Goal: Task Accomplishment & Management: Use online tool/utility

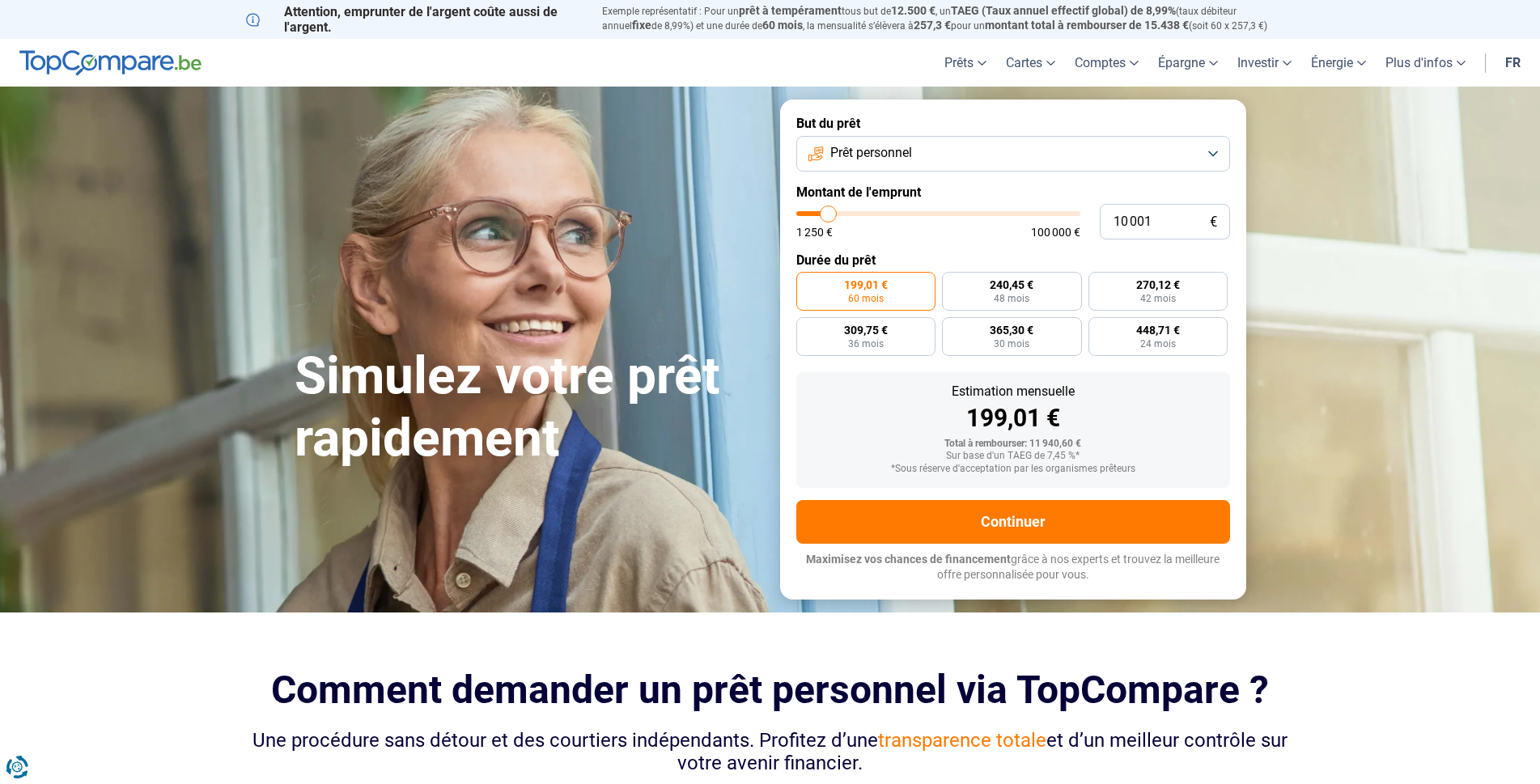
type input "14 000"
type input "14000"
type input "18 500"
type input "18500"
type input "25 000"
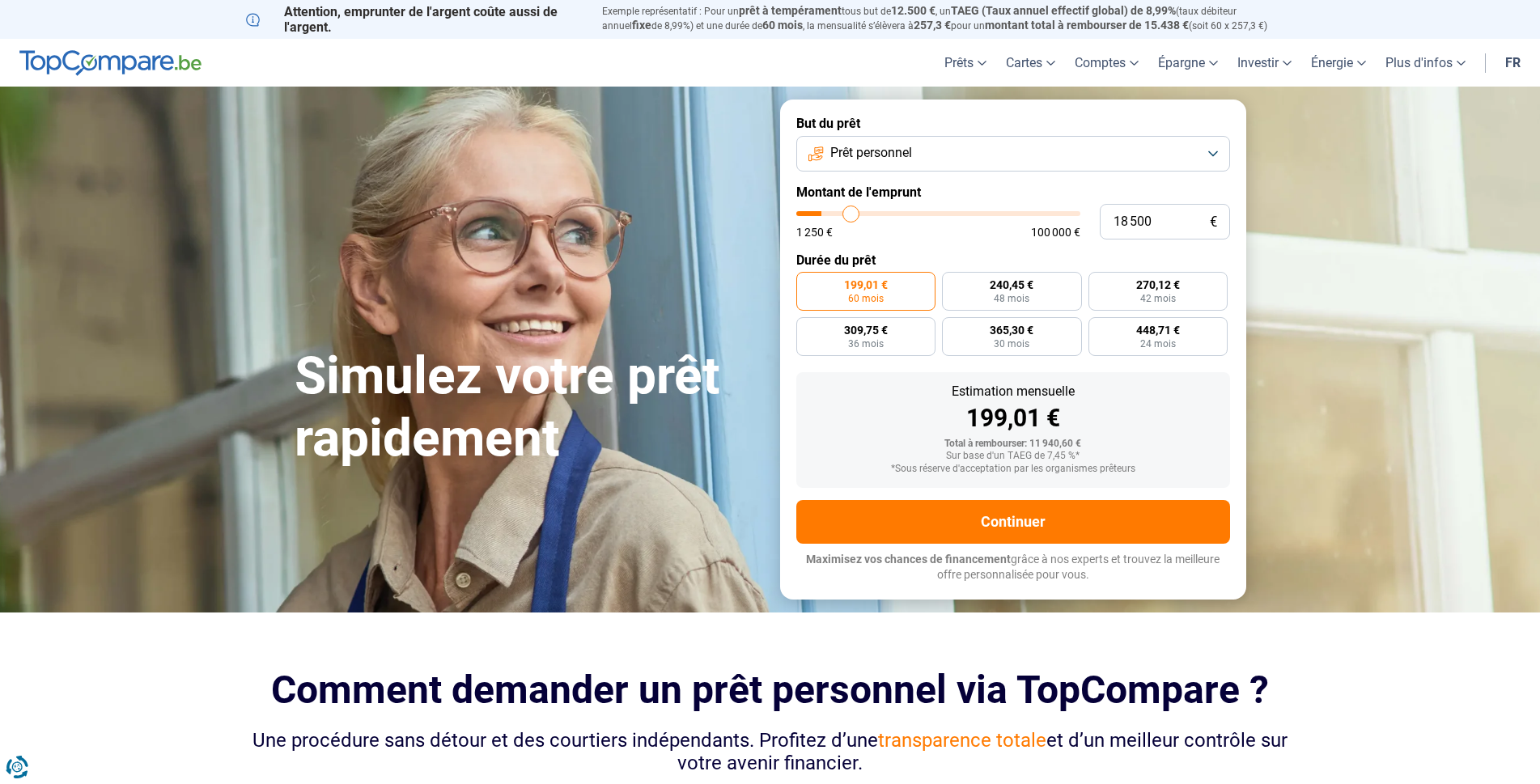
type input "25000"
type input "29 750"
type input "29750"
type input "35 000"
type input "35000"
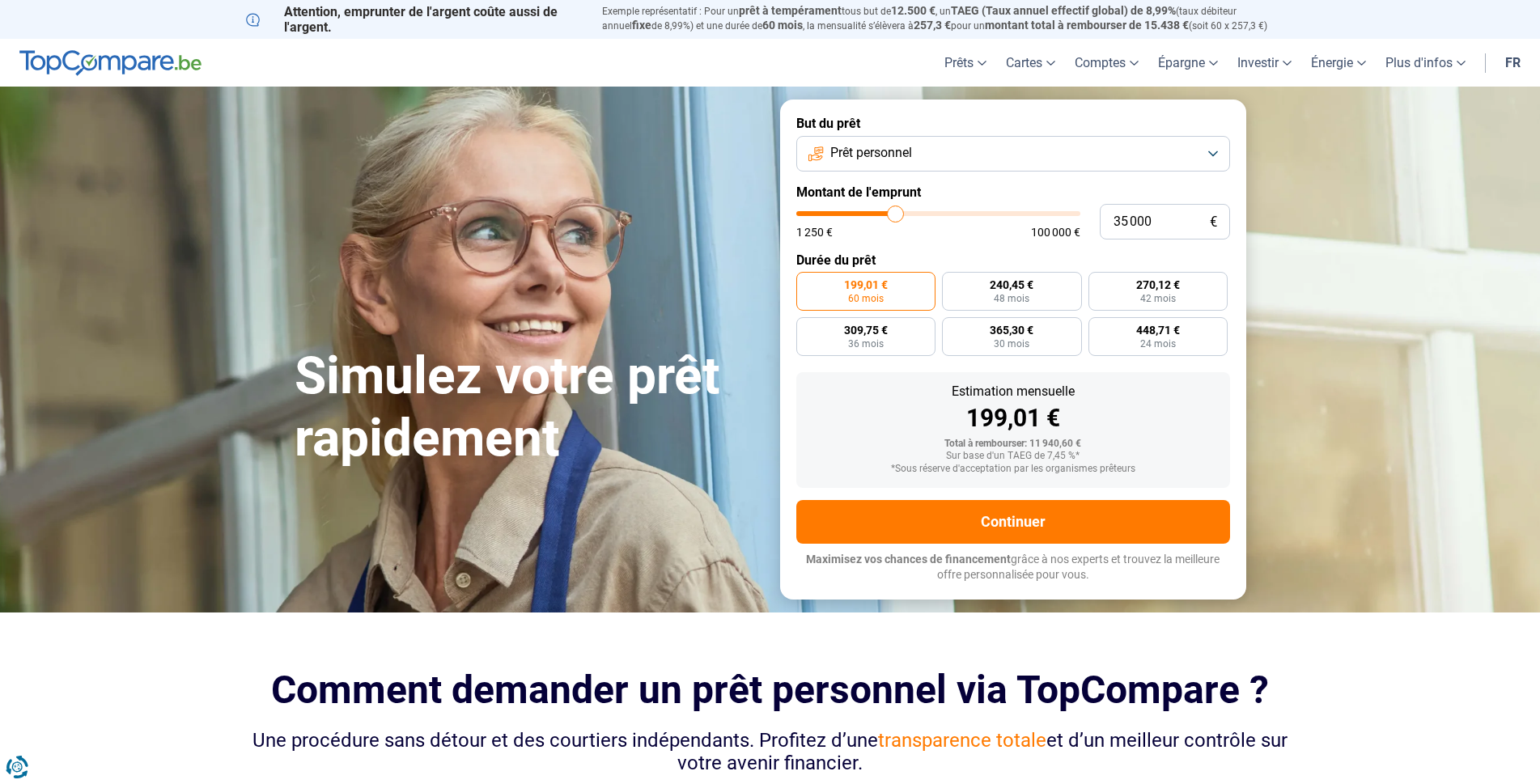
type input "38 750"
type input "38750"
type input "42 000"
type input "42000"
type input "45 750"
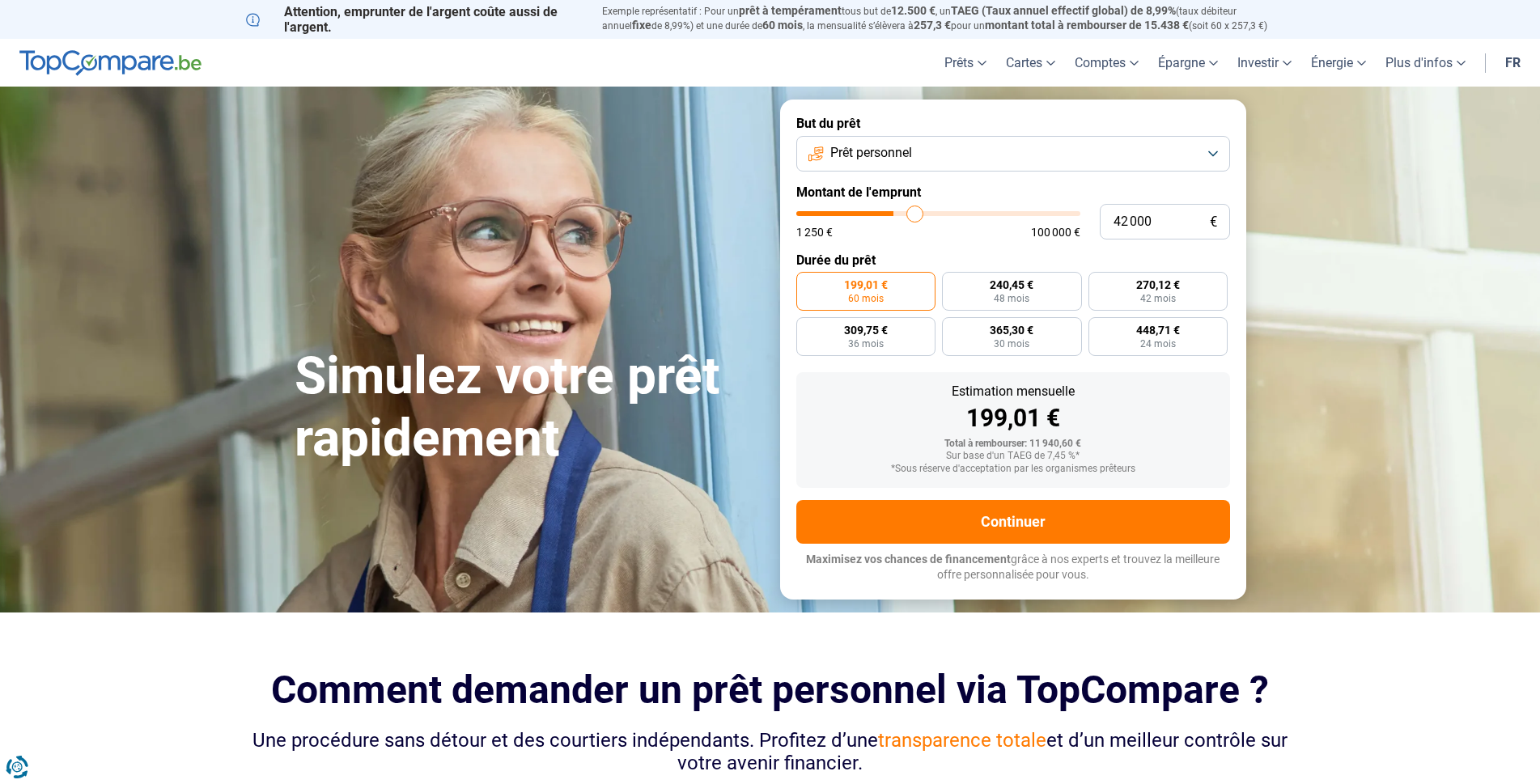
type input "45750"
type input "49 750"
type input "49750"
type input "53 250"
type input "53250"
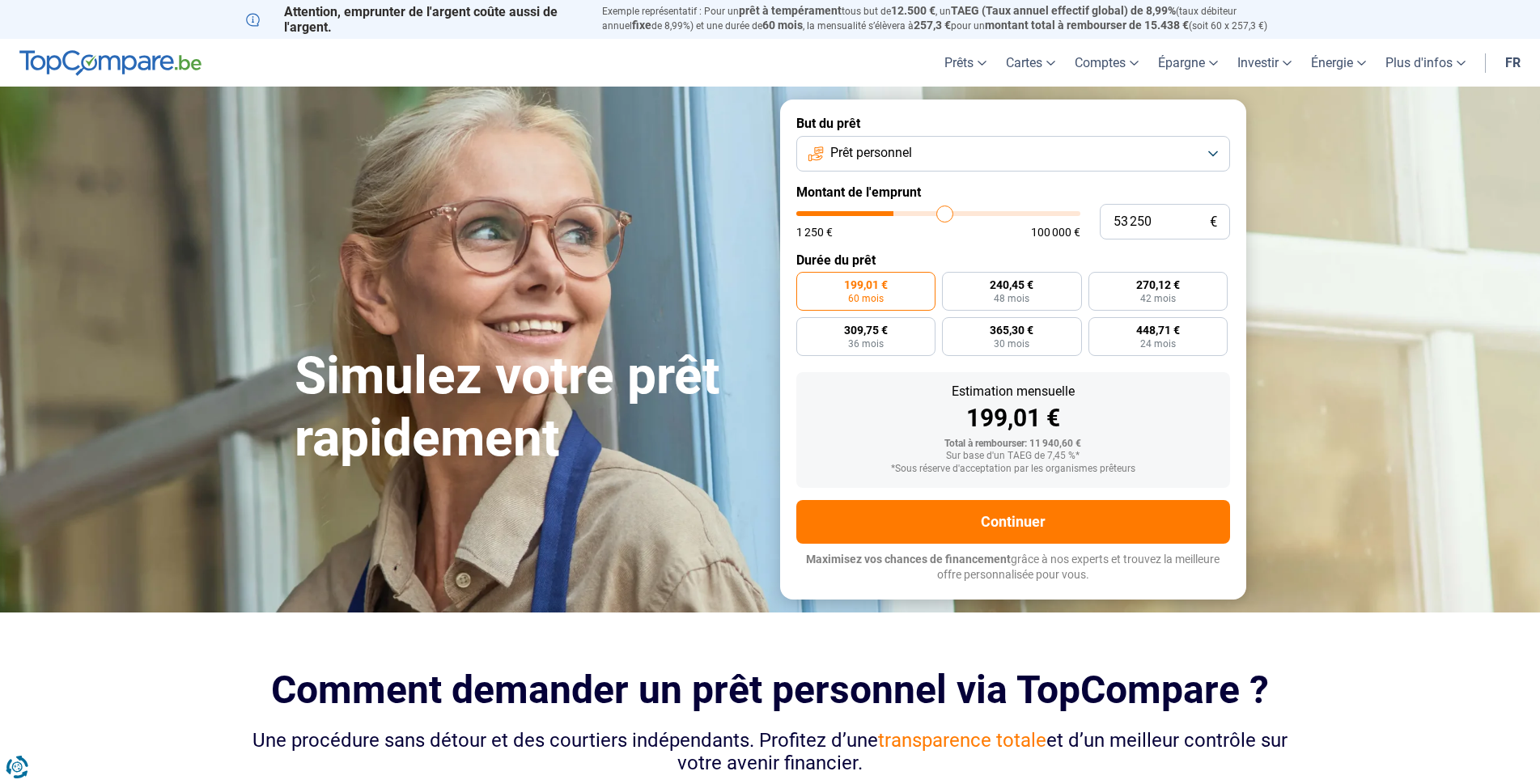
type input "55 500"
type input "55500"
type input "58 500"
type input "58500"
type input "60 750"
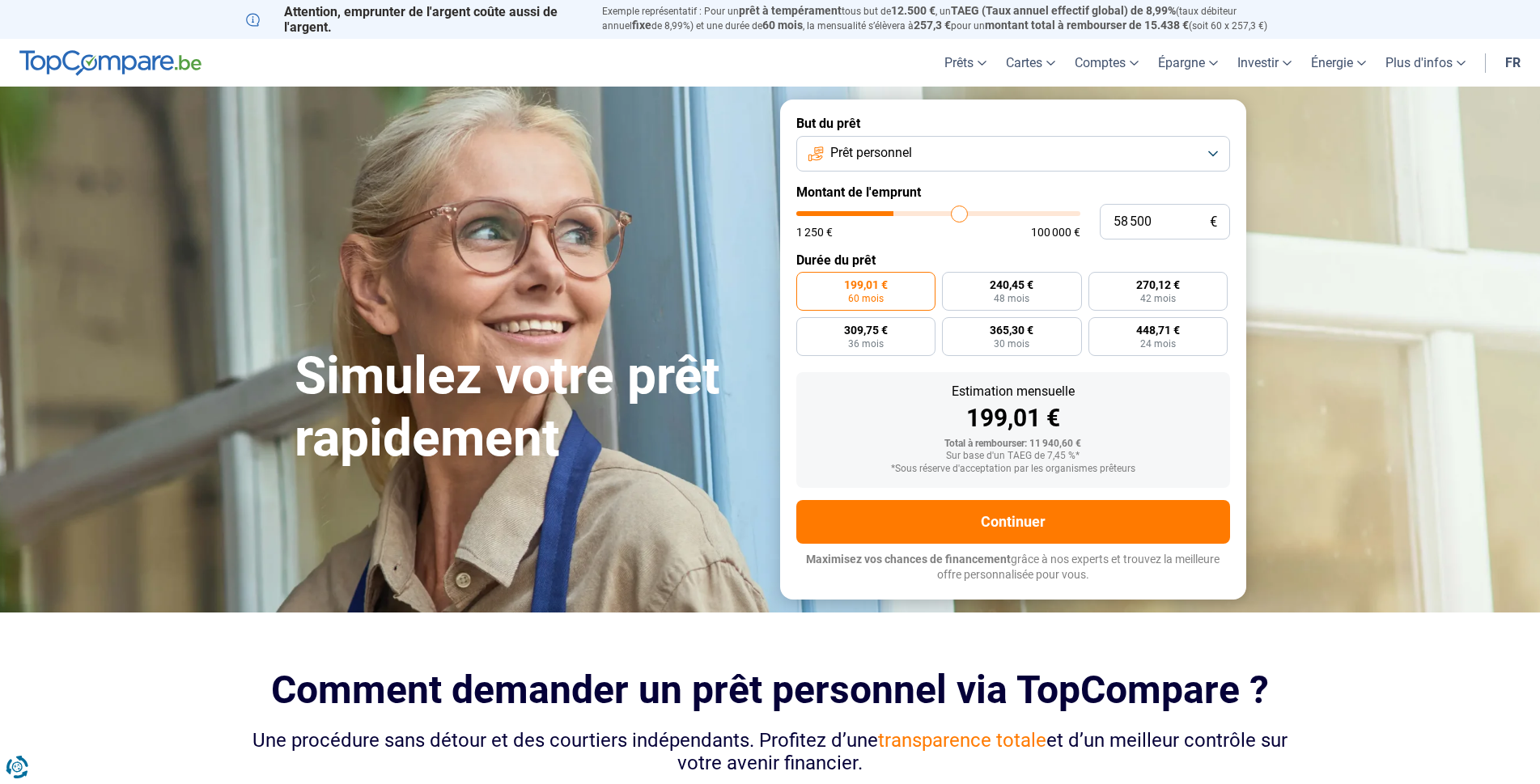
type input "60750"
type input "65 250"
type input "65250"
type input "66 750"
type input "66750"
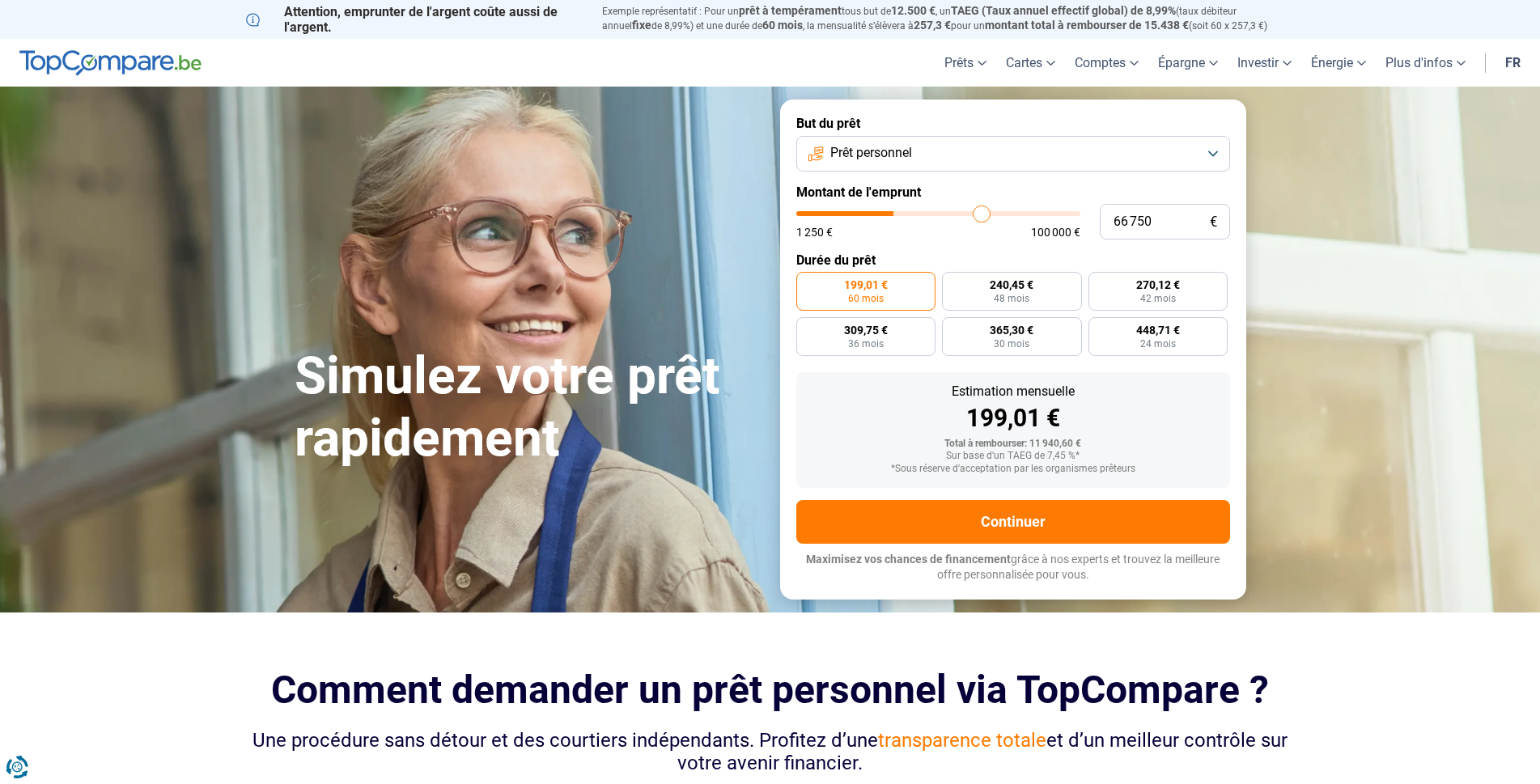
type input "71 250"
type input "71250"
type input "72 750"
type input "72750"
type input "74 000"
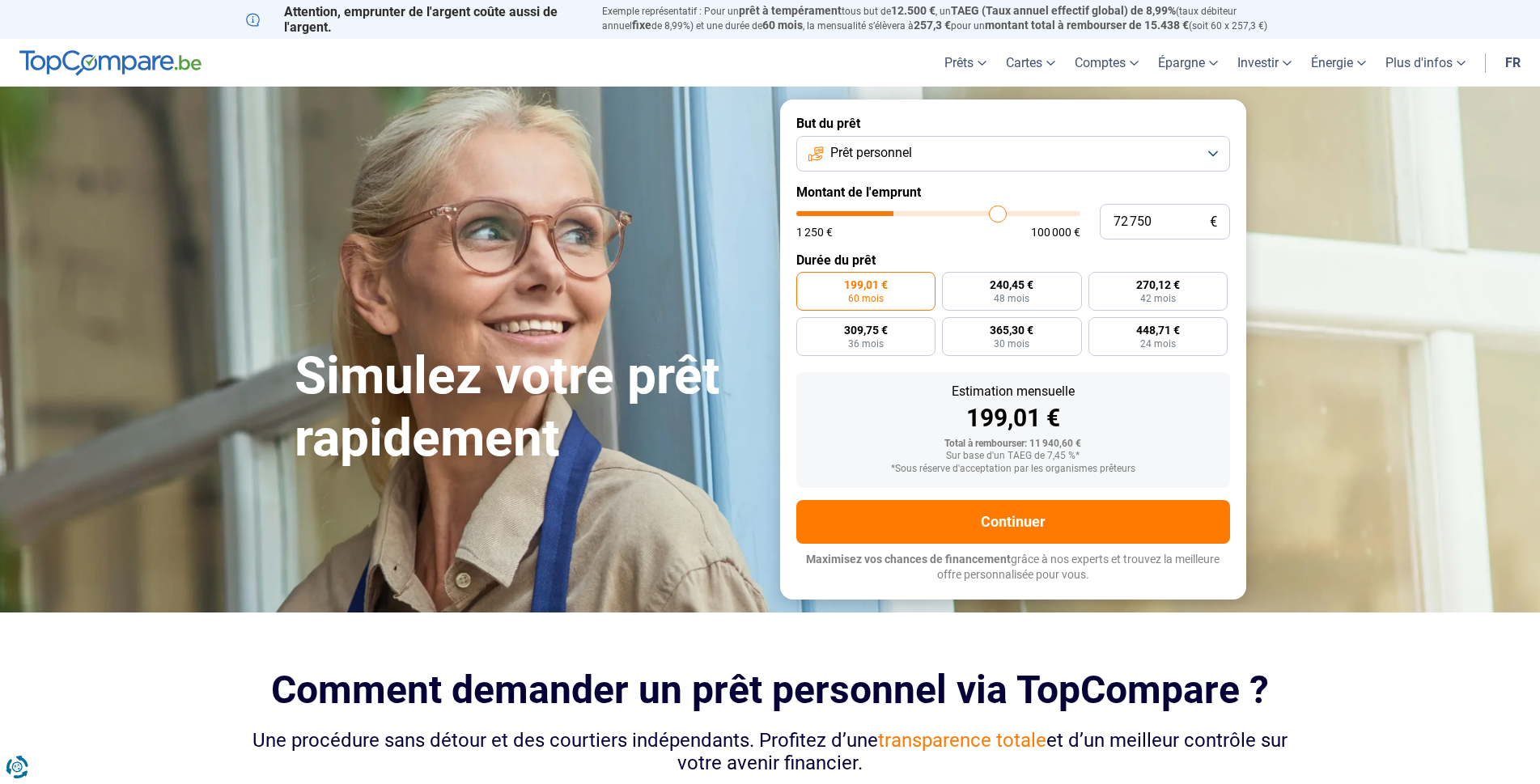
type input "74000"
type input "76 250"
type input "76250"
type input "78 500"
type input "78500"
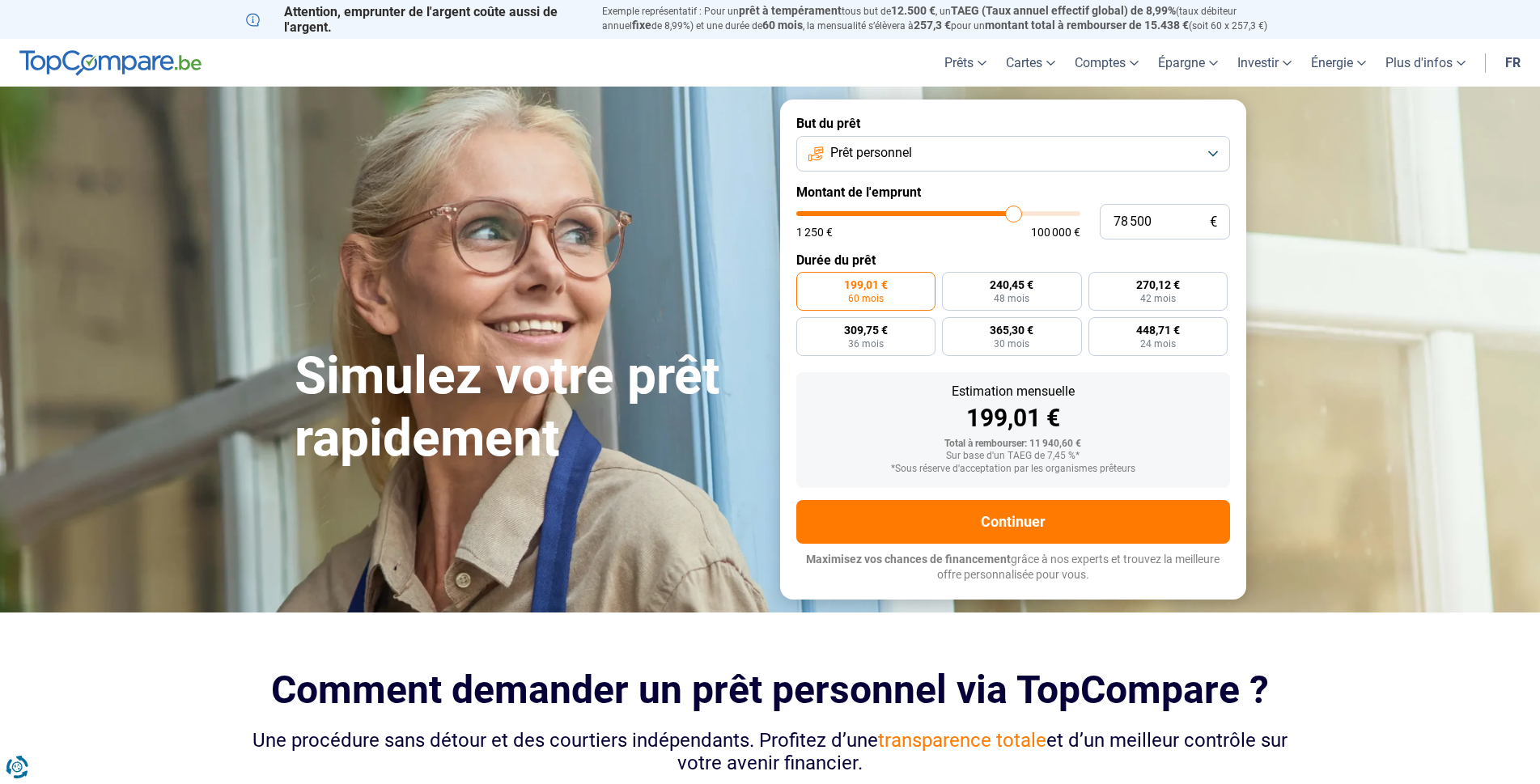
type input "80 750"
type input "80750"
type input "82 750"
type input "82750"
type input "85 000"
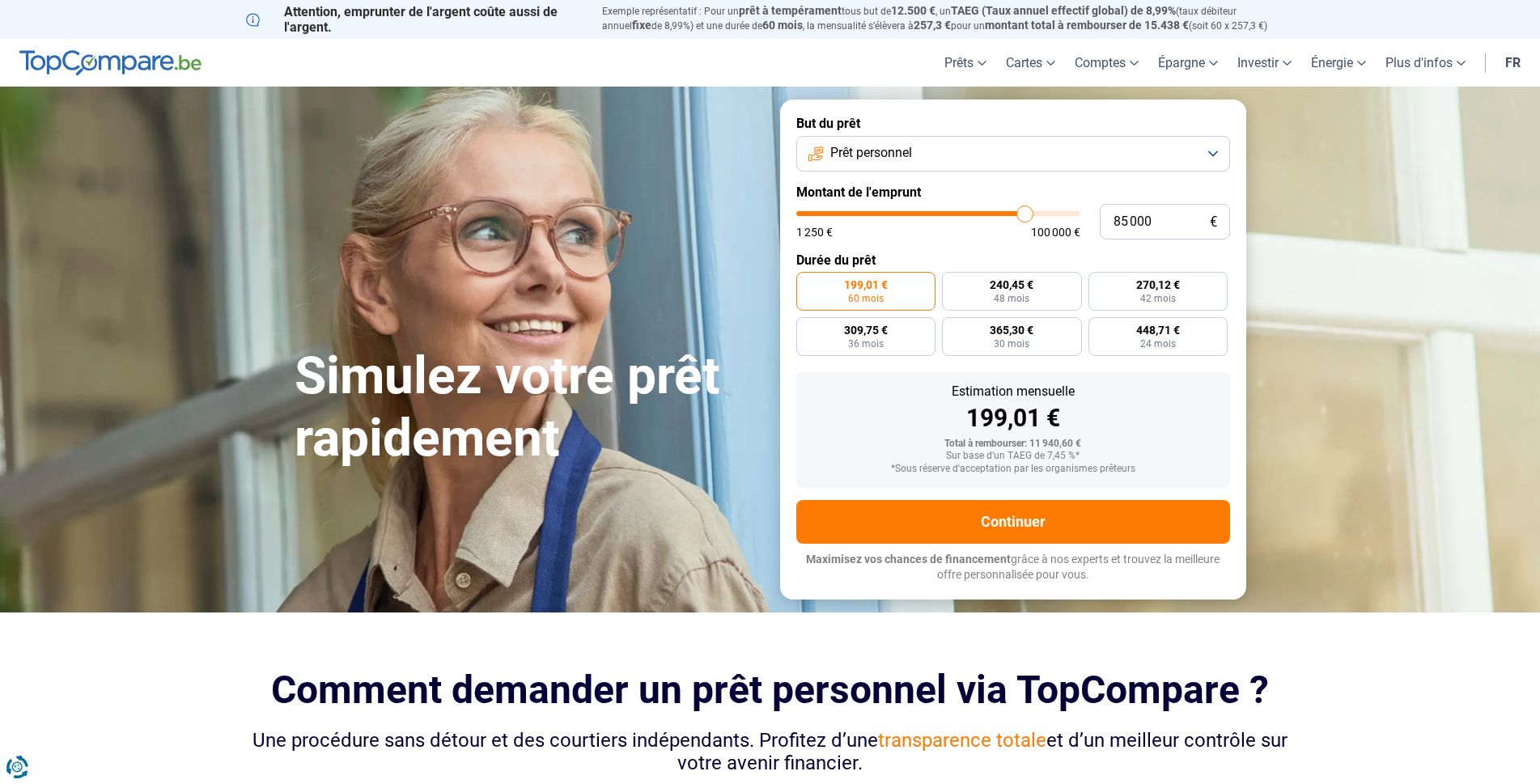
type input "85000"
type input "86 750"
type input "86750"
type input "88 000"
type input "88000"
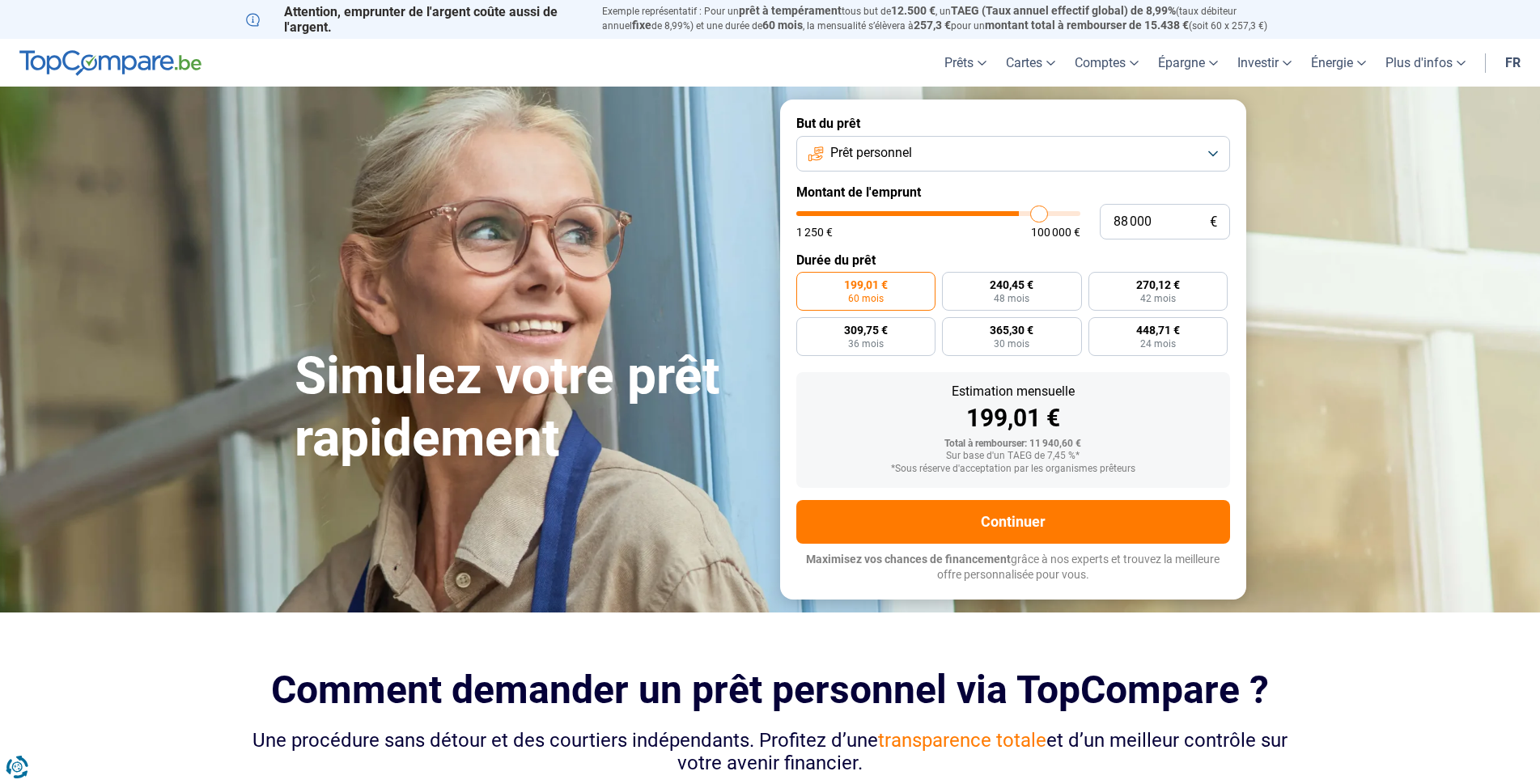
type input "88 750"
type input "88750"
type input "89 500"
type input "89500"
type input "89 750"
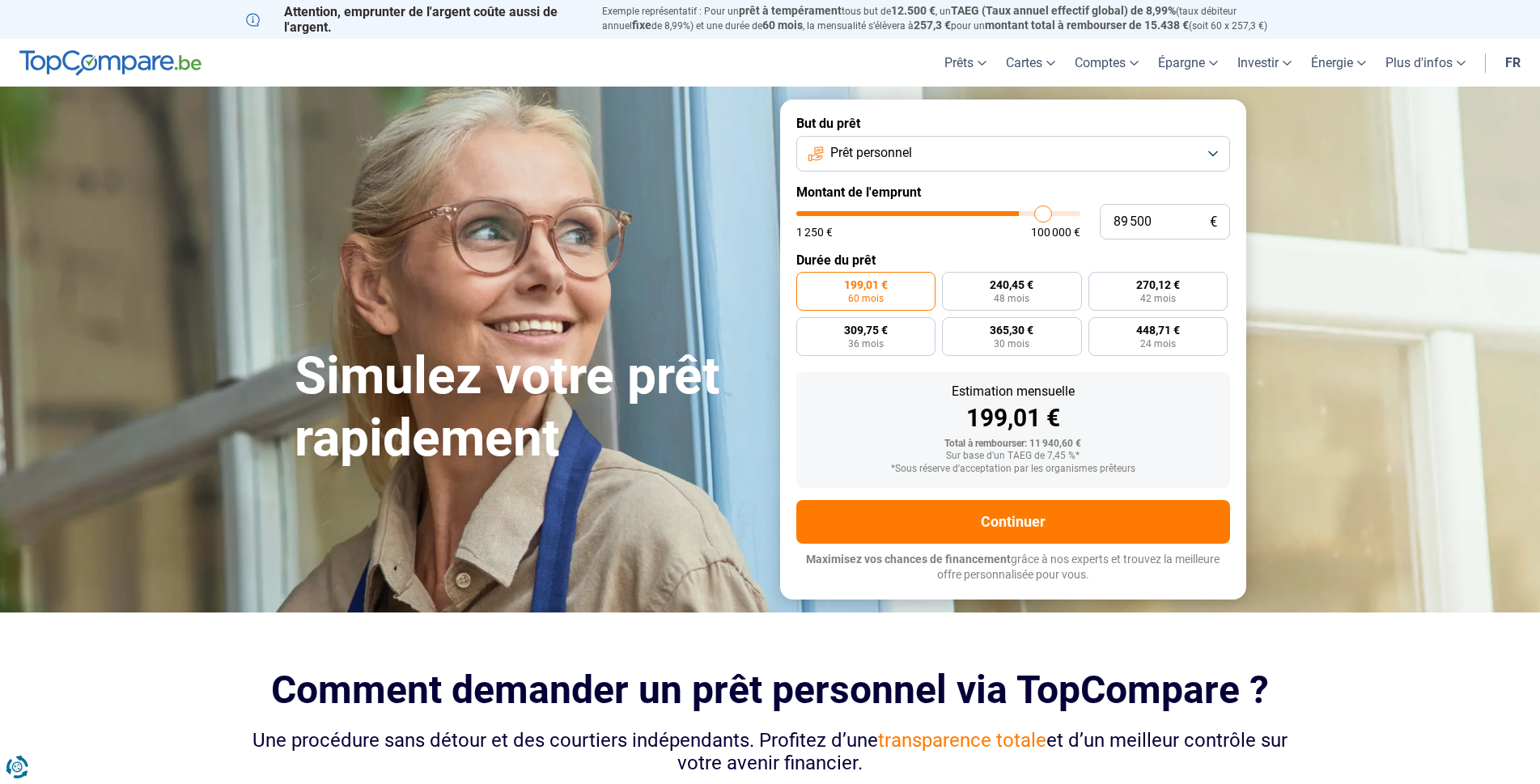
type input "89750"
type input "90 250"
type input "90250"
type input "91 250"
type input "91250"
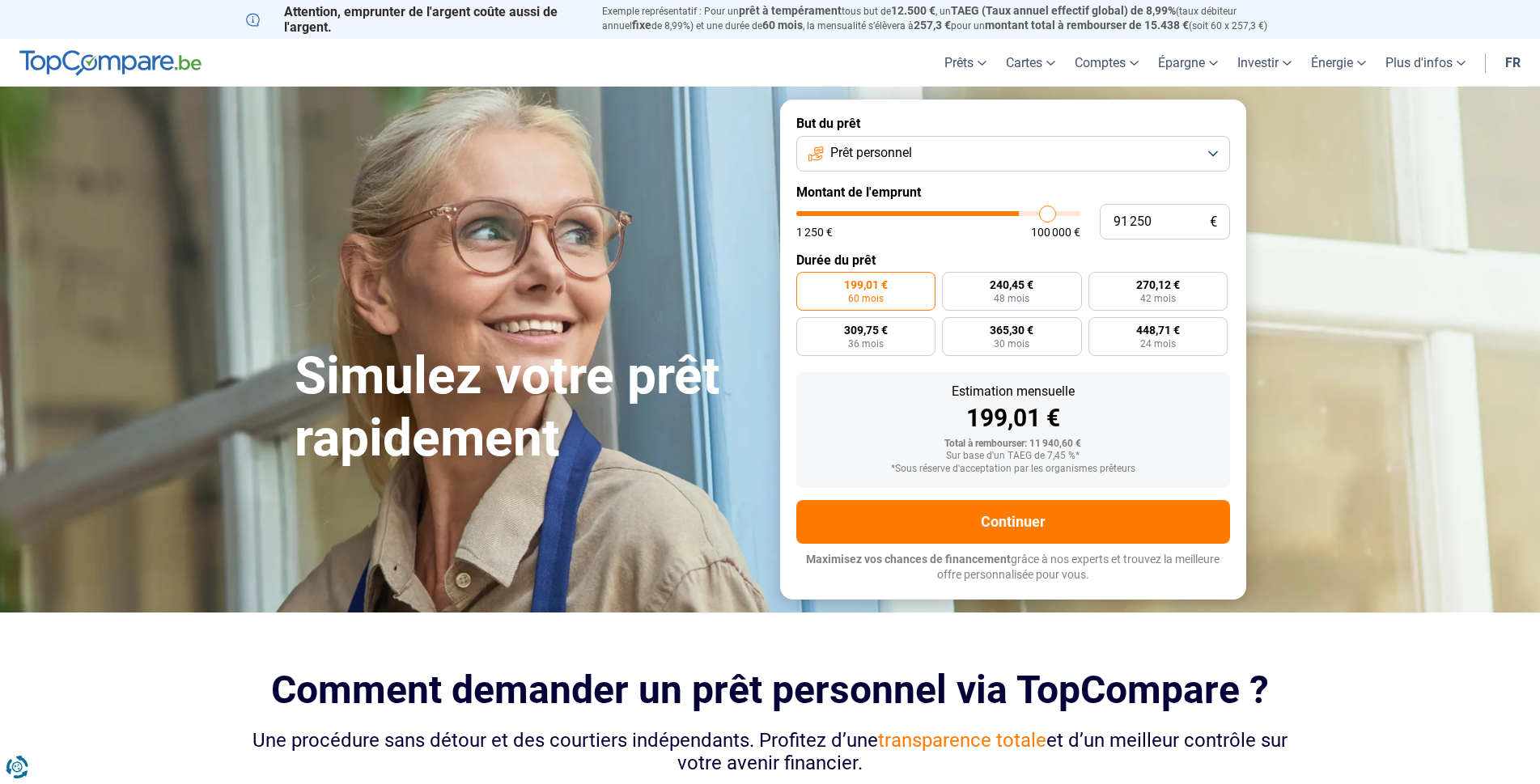
type input "92 000"
type input "92000"
type input "93 250"
type input "93250"
type input "94 250"
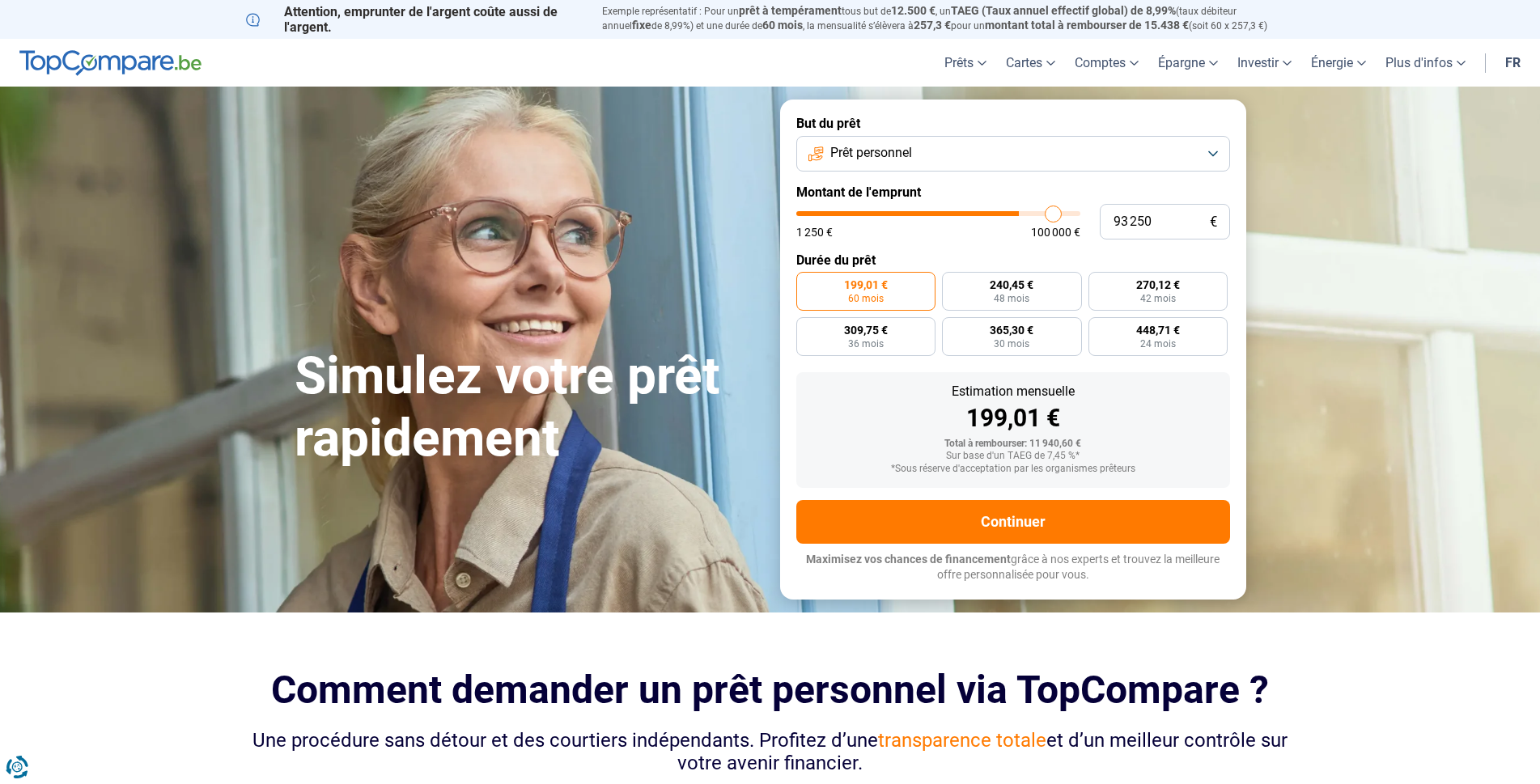
type input "94250"
type input "95 750"
type input "95750"
type input "97 250"
type input "97250"
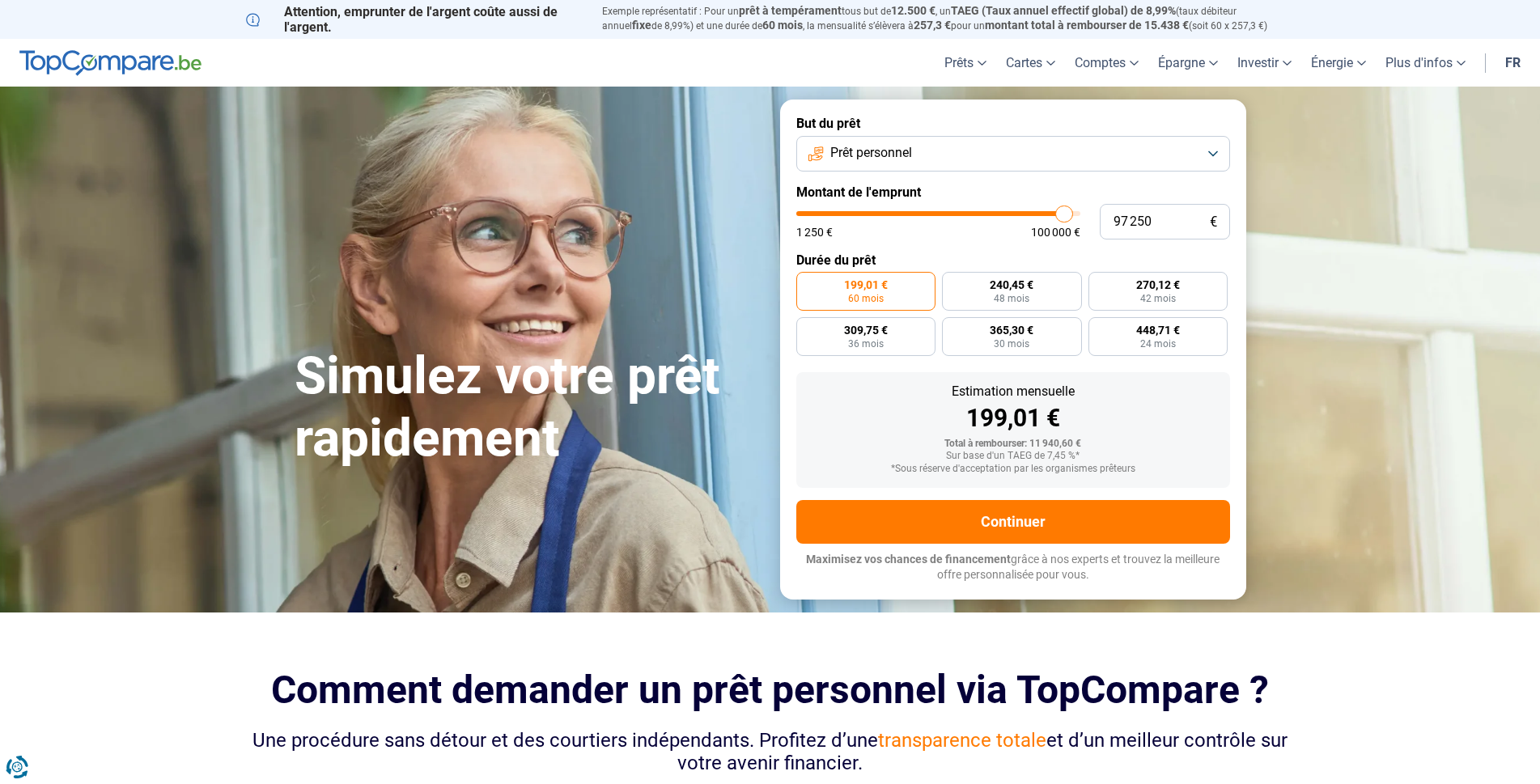
type input "98 500"
type input "98500"
type input "99 500"
type input "99500"
type input "100 000"
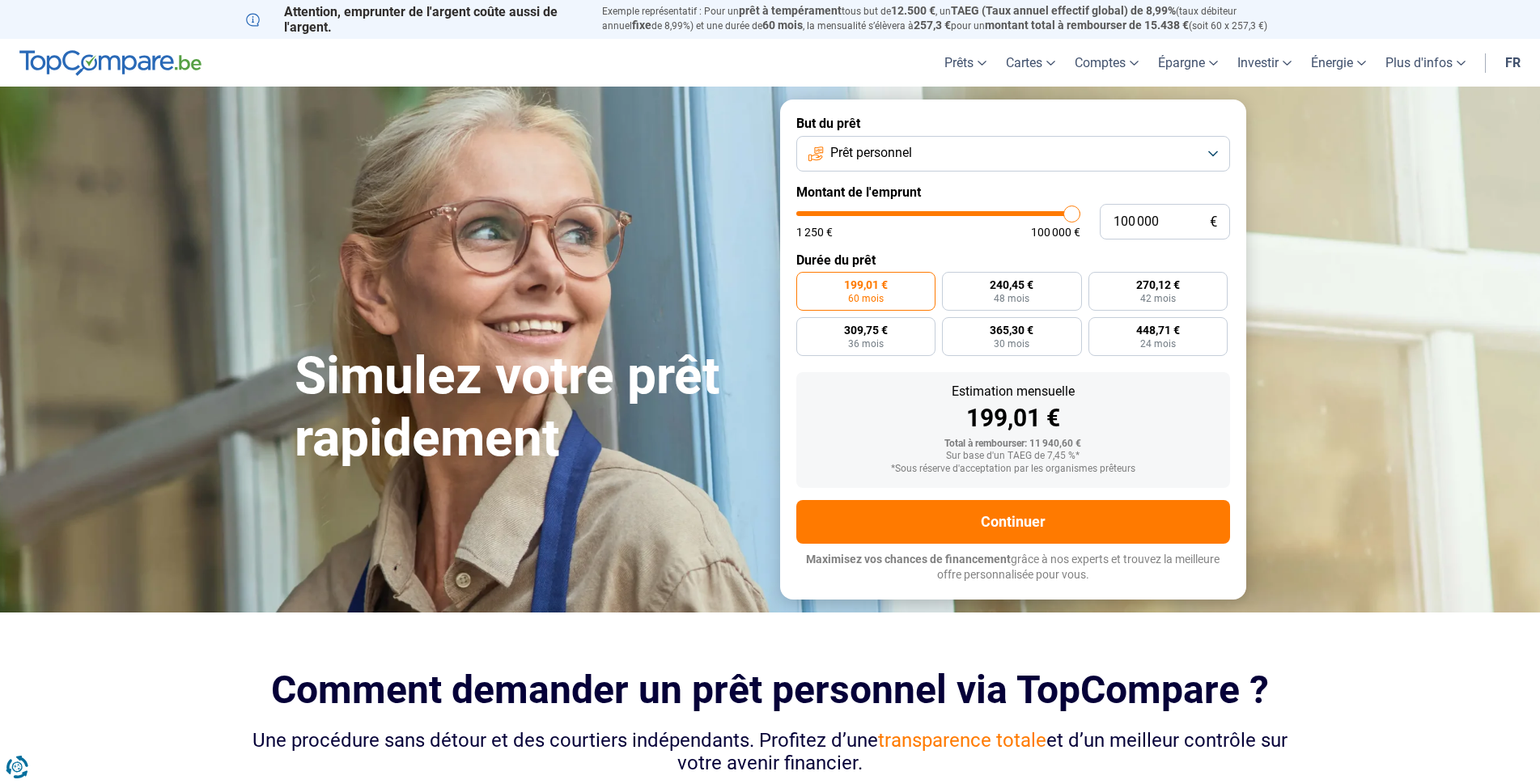
drag, startPoint x: 835, startPoint y: 215, endPoint x: 1077, endPoint y: 215, distance: 242.0
type input "100000"
click at [1077, 215] on input "range" at bounding box center [938, 213] width 284 height 4
radio input "false"
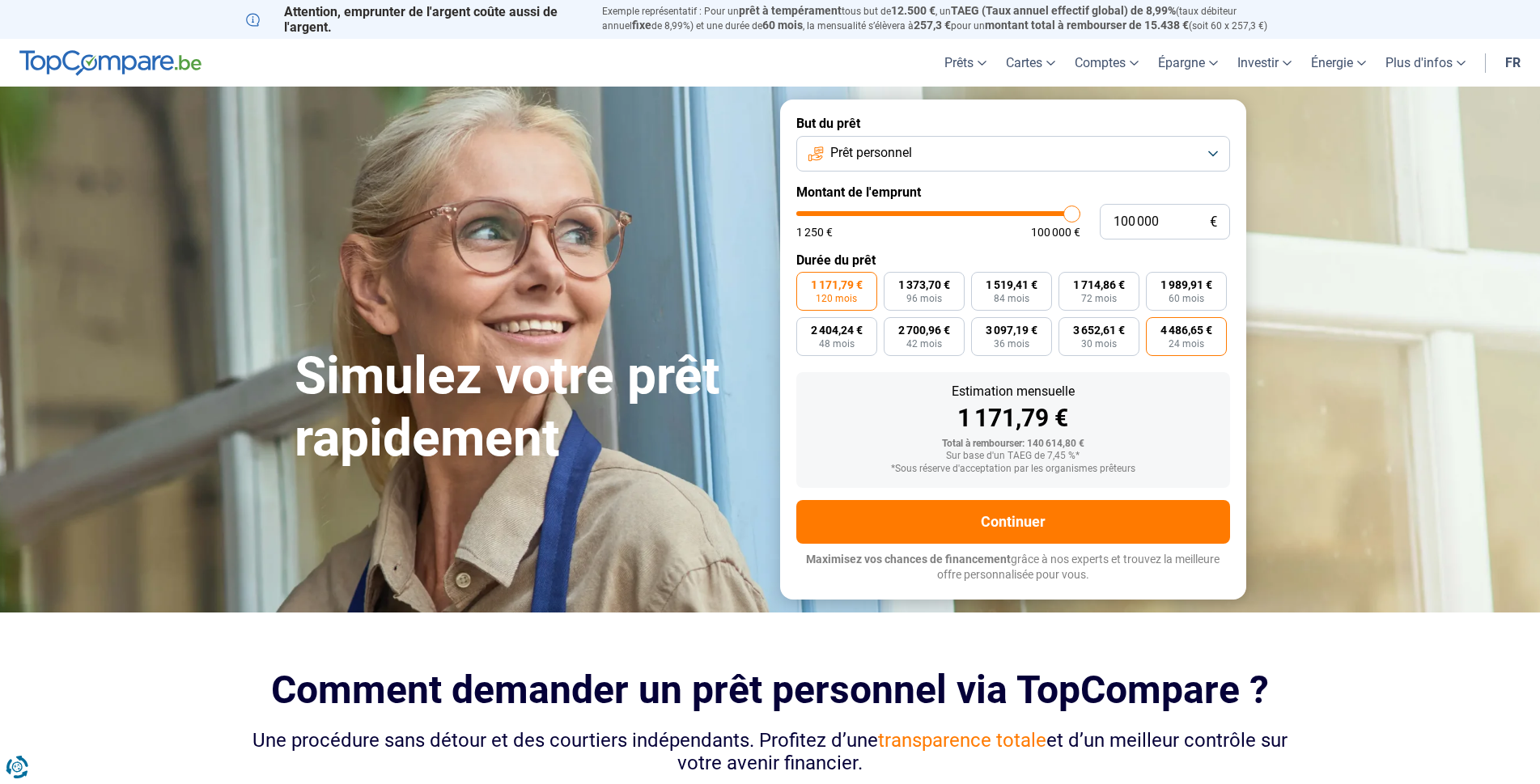
click at [1199, 336] on span "4 486,65 €" at bounding box center [1187, 330] width 52 height 12
click at [1156, 328] on input "4 486,65 € 24 mois" at bounding box center [1151, 323] width 11 height 11
radio input "true"
type input "30 250"
type input "30250"
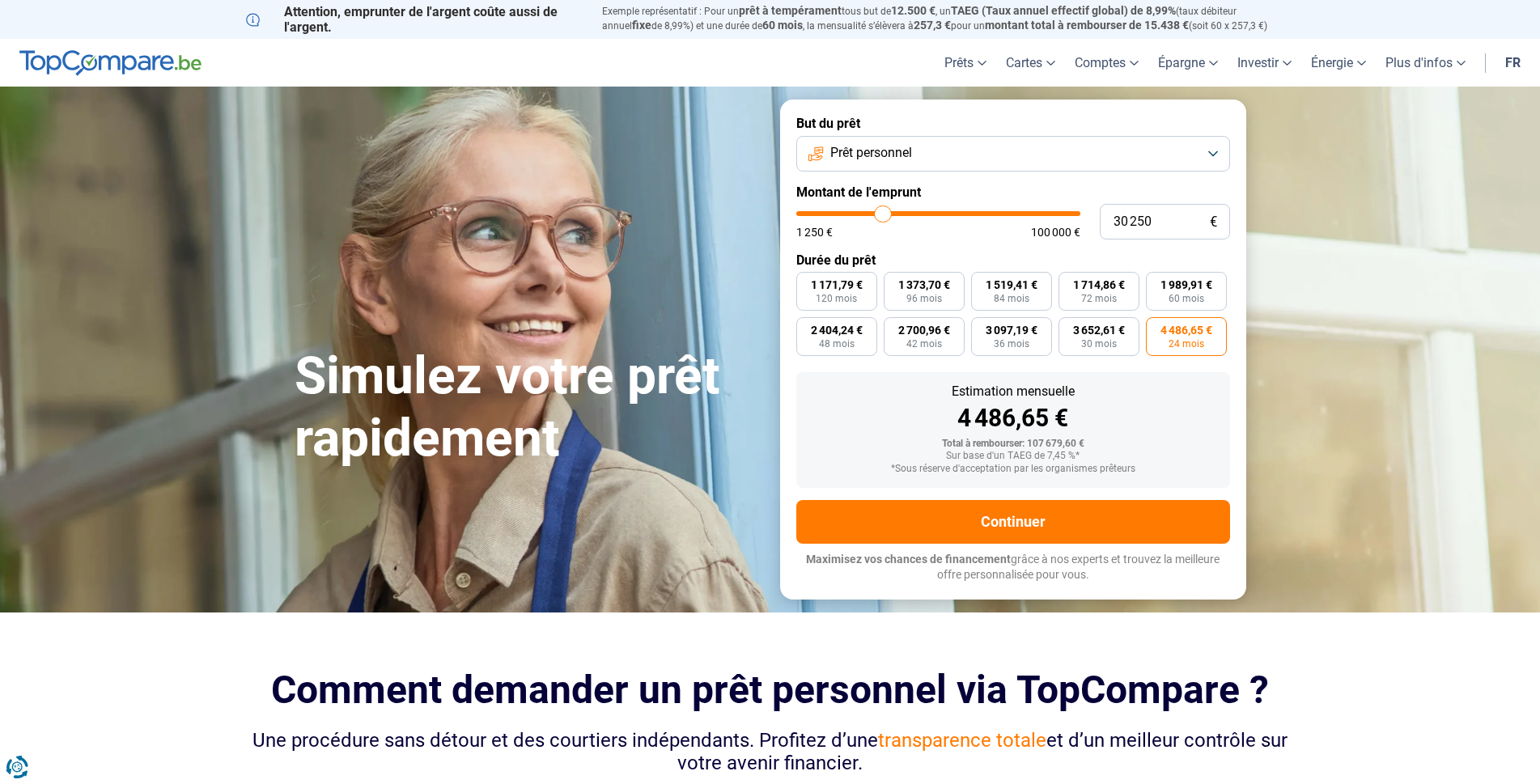
click at [883, 213] on input "range" at bounding box center [938, 213] width 284 height 4
radio input "false"
radio input "true"
type input "21 500"
type input "21500"
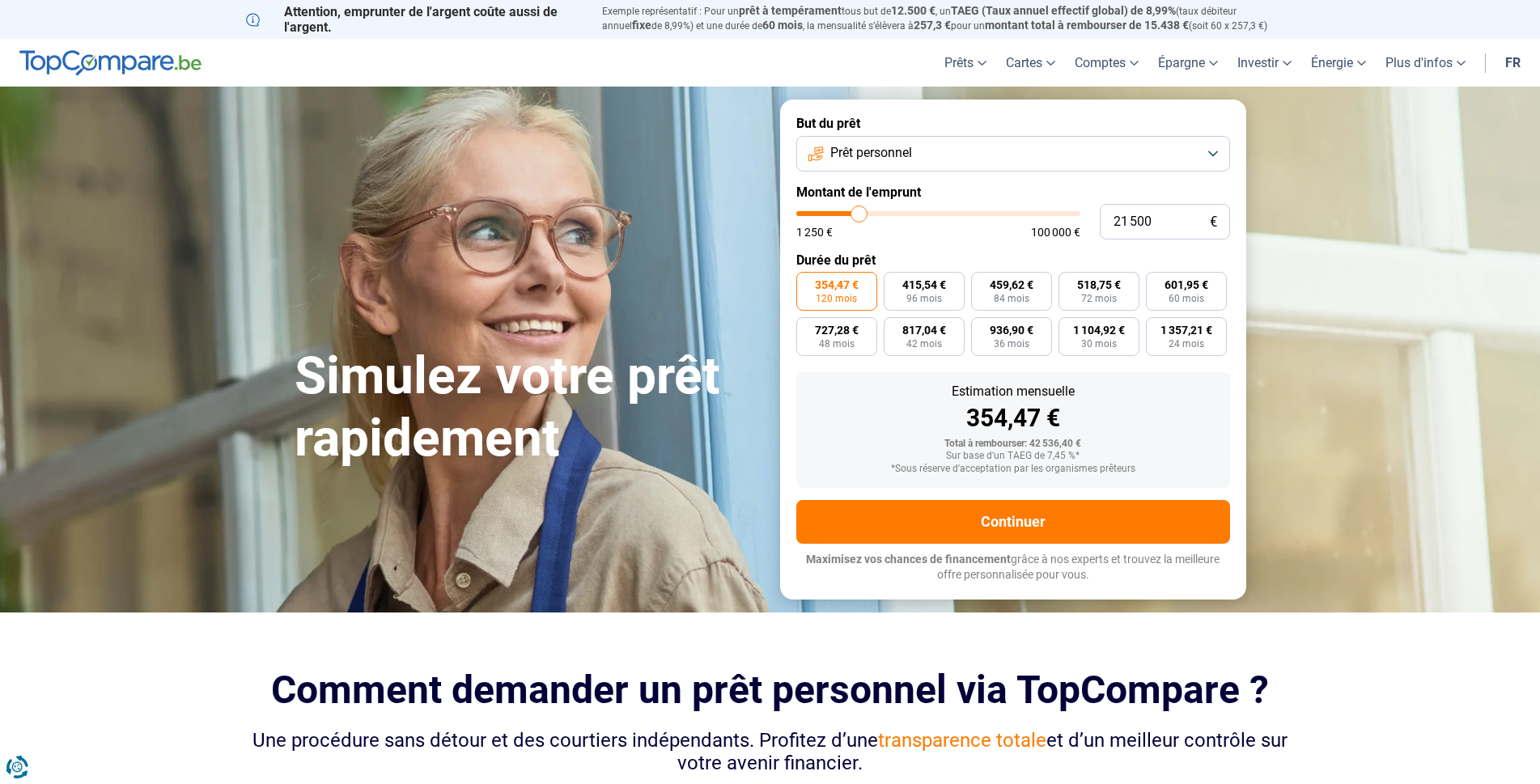
click at [860, 213] on input "range" at bounding box center [938, 213] width 284 height 4
type input "13 000"
type input "13000"
click at [836, 214] on input "range" at bounding box center [938, 213] width 284 height 4
radio input "true"
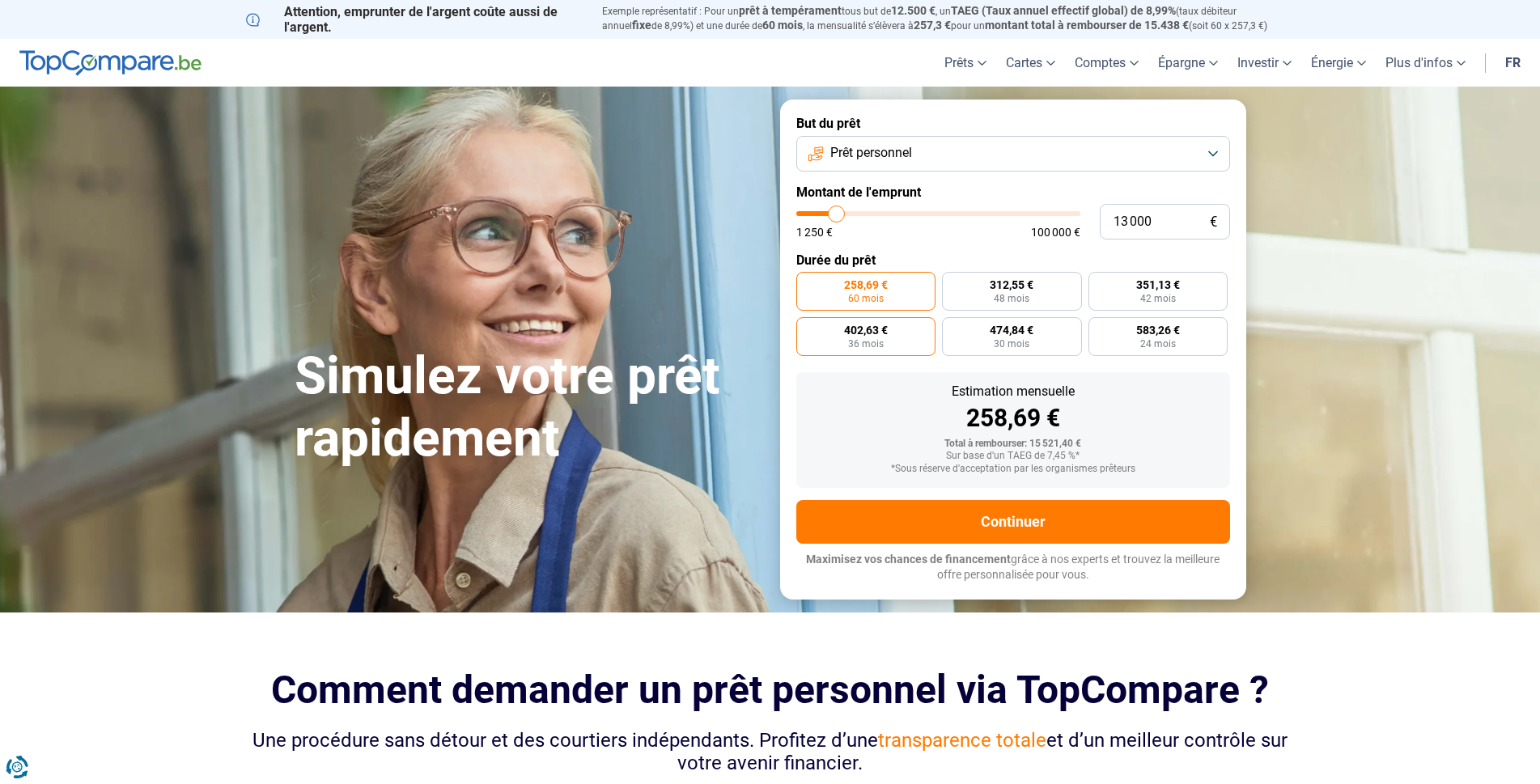
click at [876, 343] on span "36 mois" at bounding box center [866, 343] width 36 height 10
click at [807, 328] on input "402,63 € 36 mois" at bounding box center [801, 323] width 11 height 11
radio input "true"
